Goal: Task Accomplishment & Management: Use online tool/utility

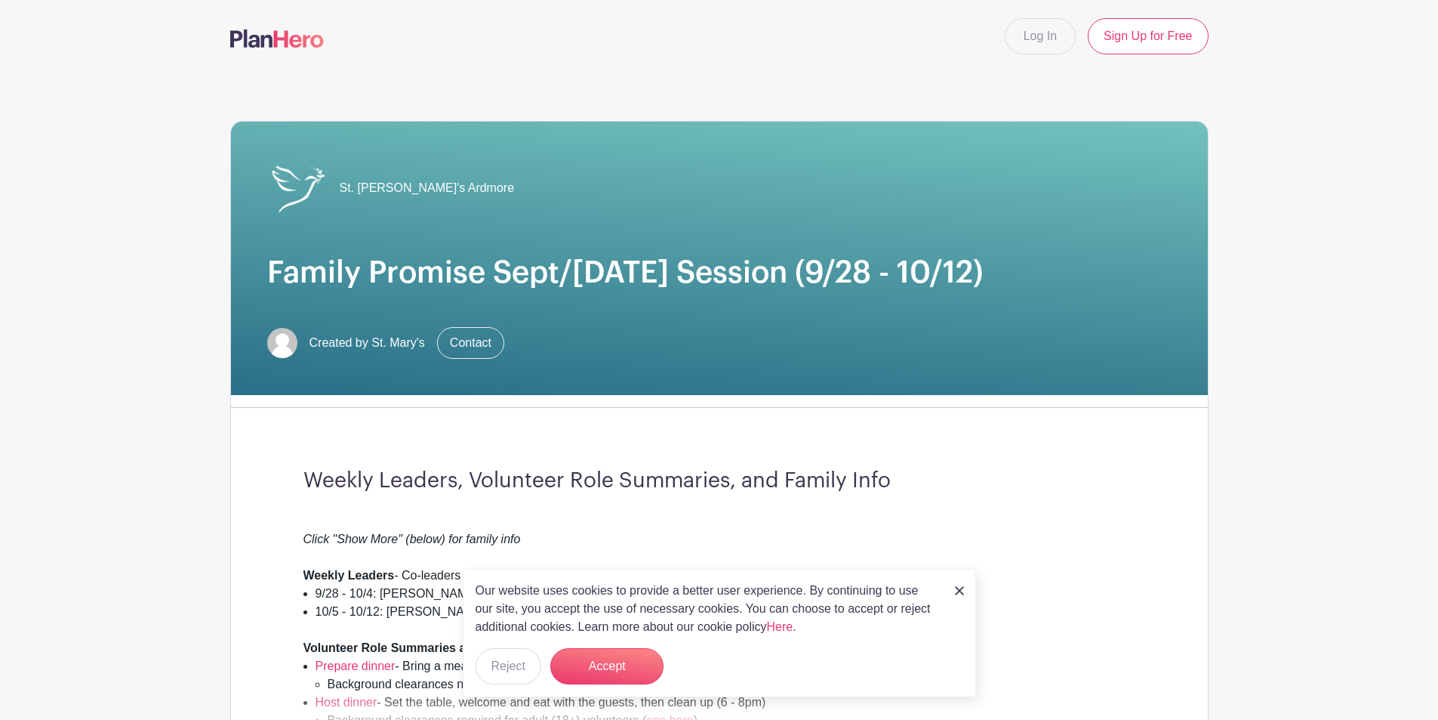
click at [612, 660] on button "Accept" at bounding box center [606, 666] width 113 height 36
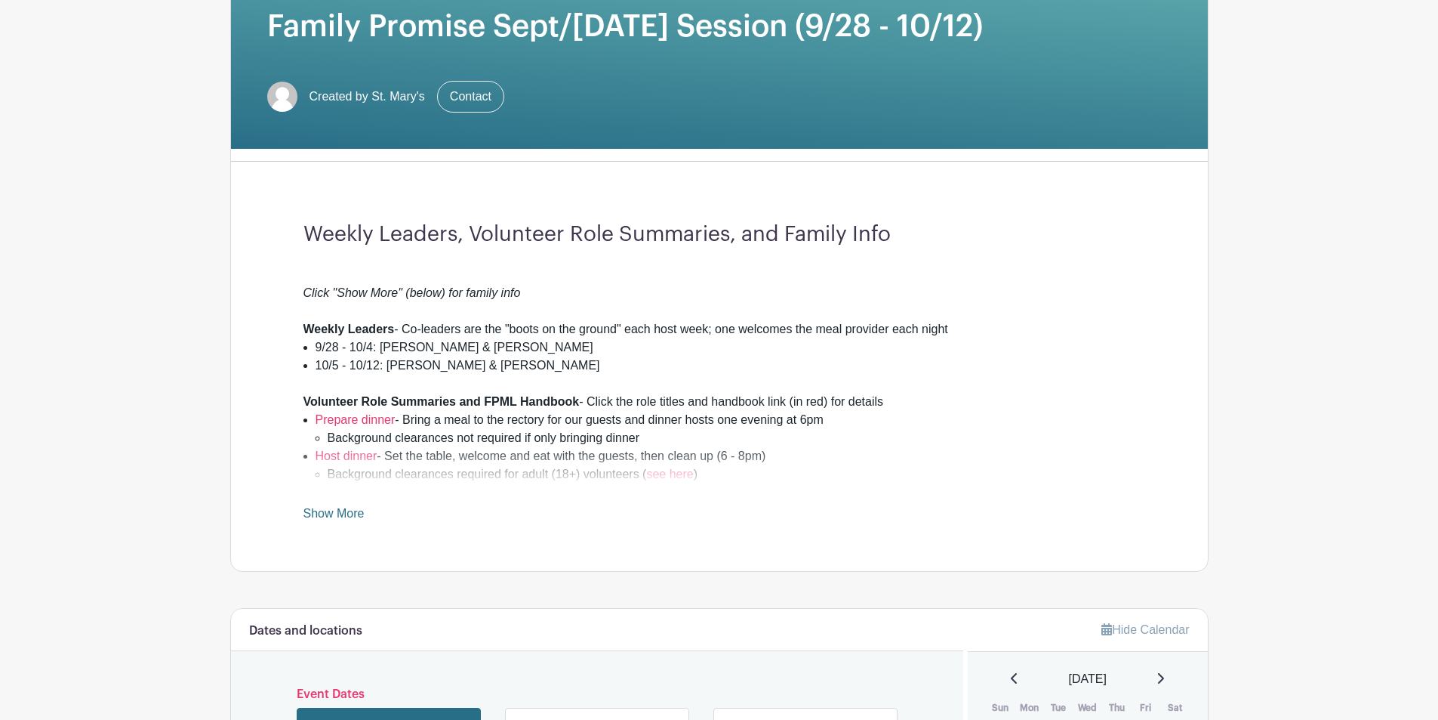
scroll to position [264, 0]
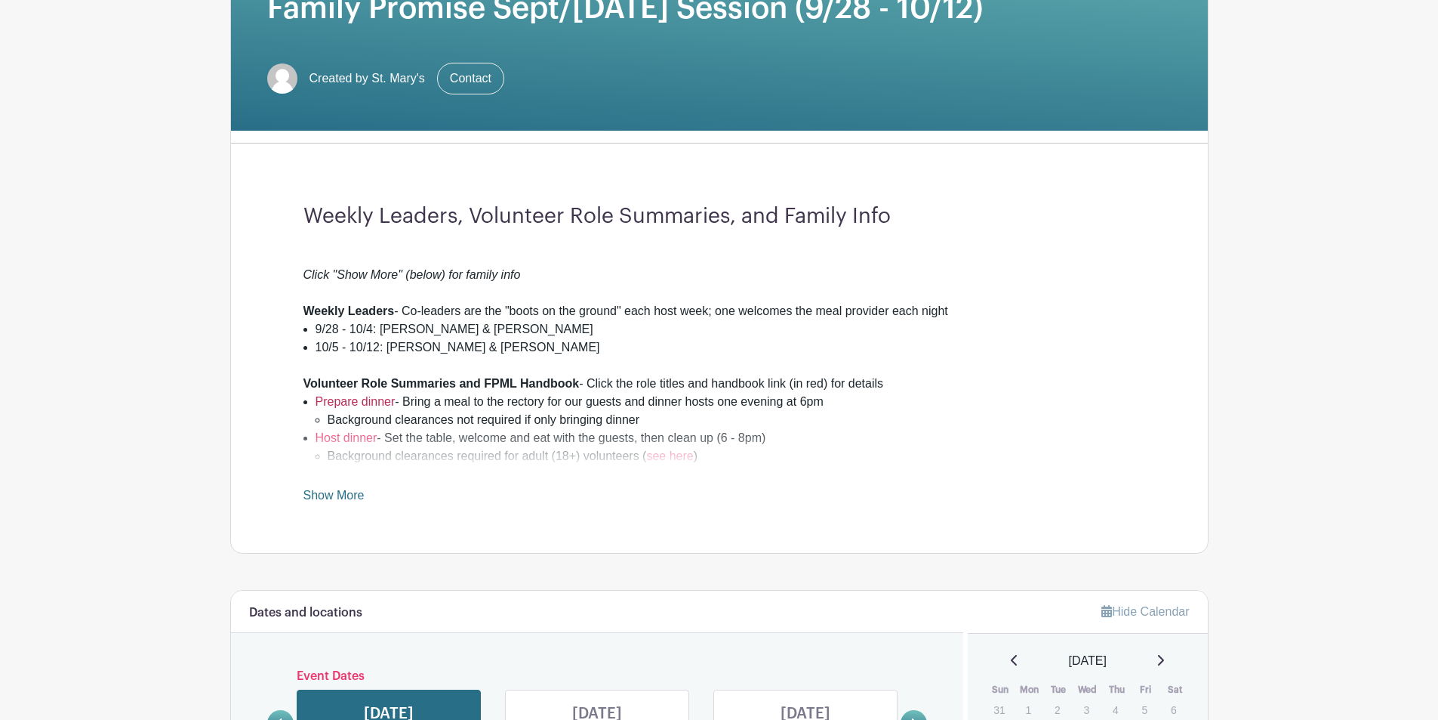
click at [358, 400] on link "Prepare dinner" at bounding box center [356, 401] width 80 height 13
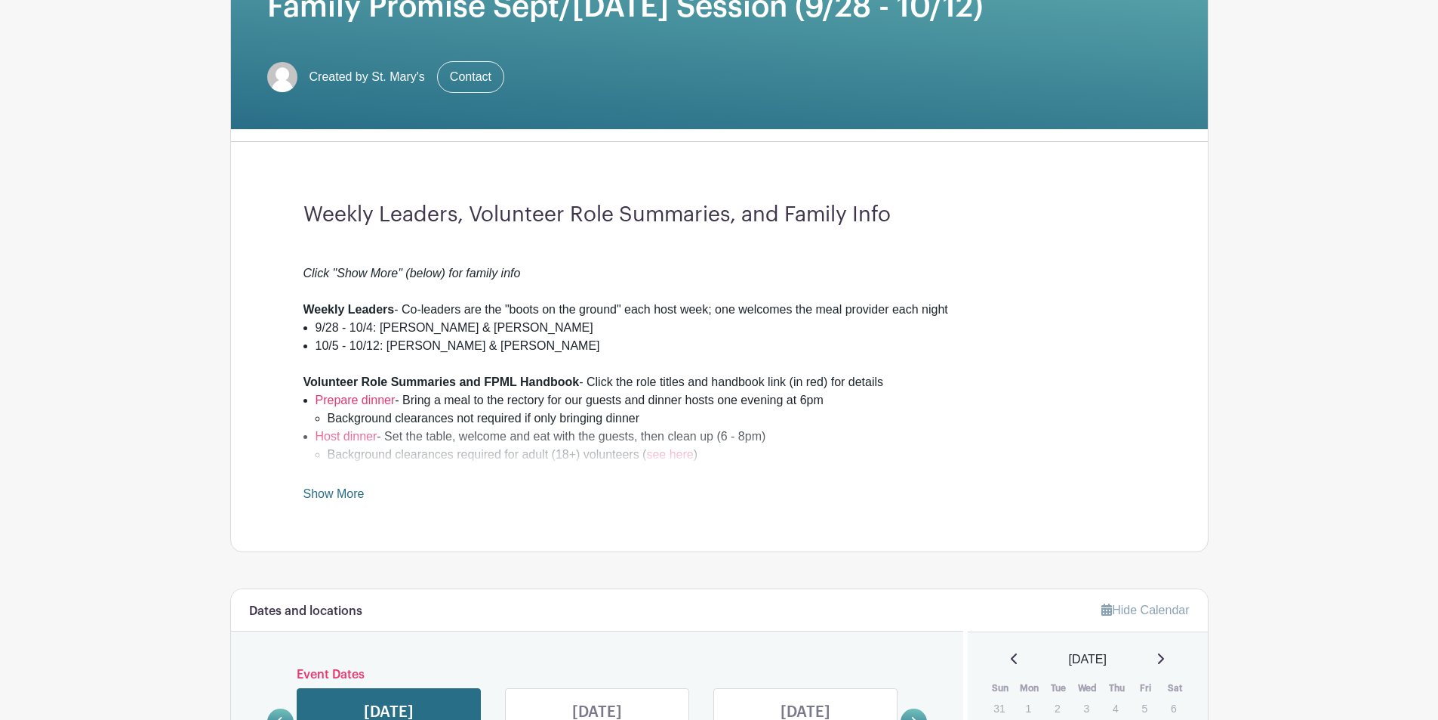
scroll to position [266, 0]
